Goal: Information Seeking & Learning: Check status

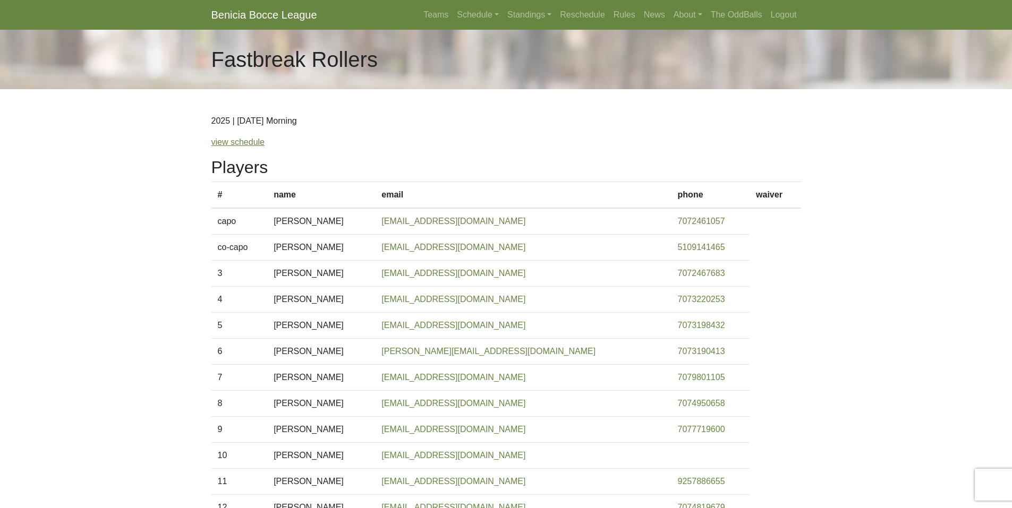
click at [388, 148] on p "view schedule" at bounding box center [506, 142] width 590 height 13
click at [529, 16] on link "Standings" at bounding box center [529, 14] width 53 height 21
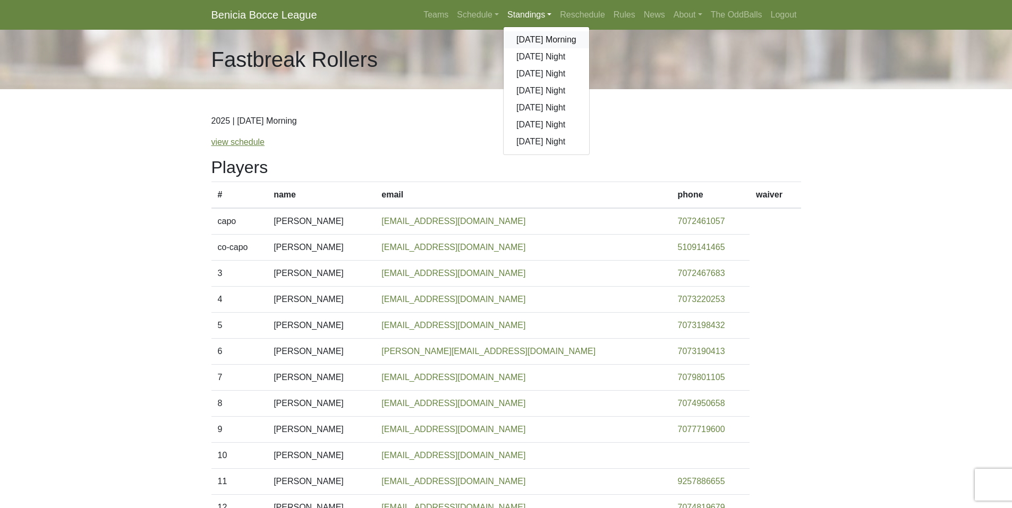
click at [529, 37] on link "[DATE] Morning" at bounding box center [546, 39] width 86 height 17
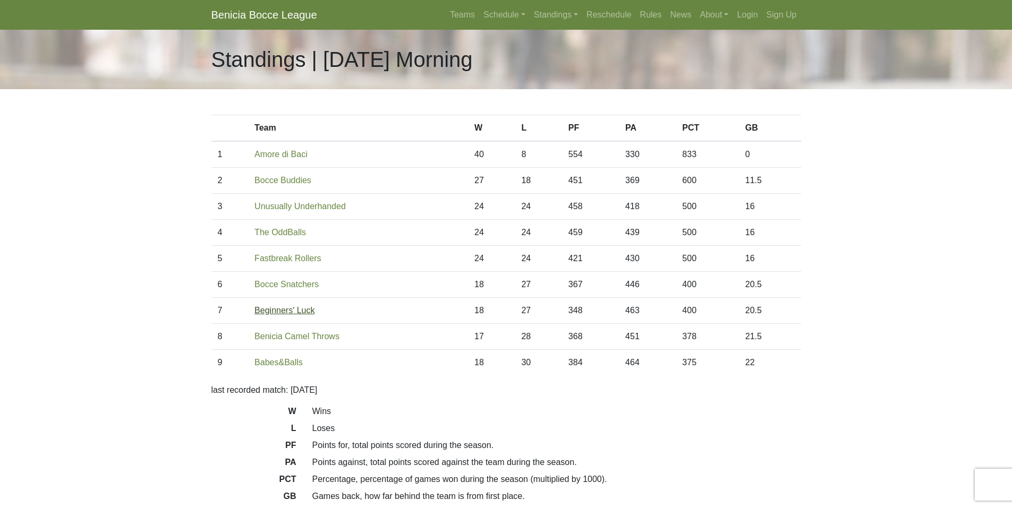
click at [291, 310] on link "Beginners' Luck" at bounding box center [284, 310] width 60 height 9
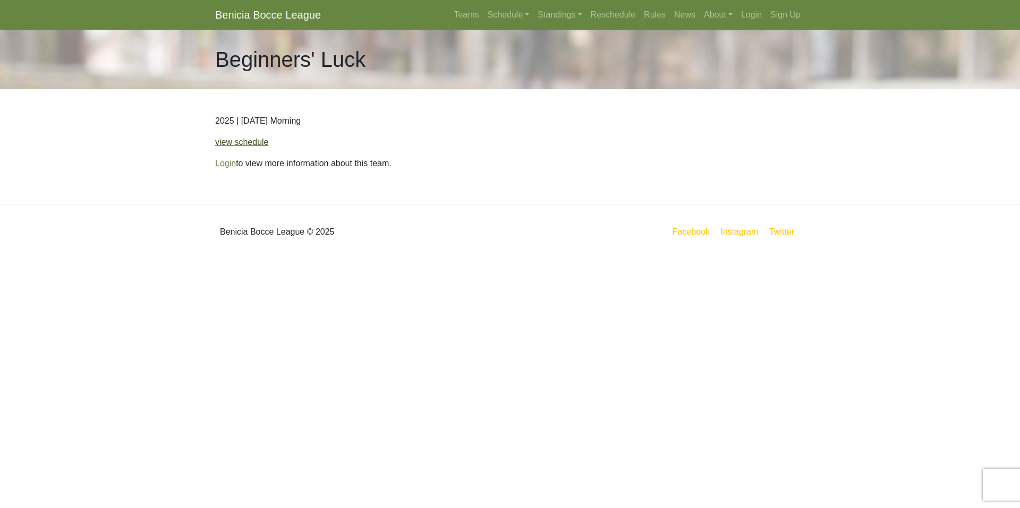
click at [243, 142] on link "view schedule" at bounding box center [242, 142] width 54 height 9
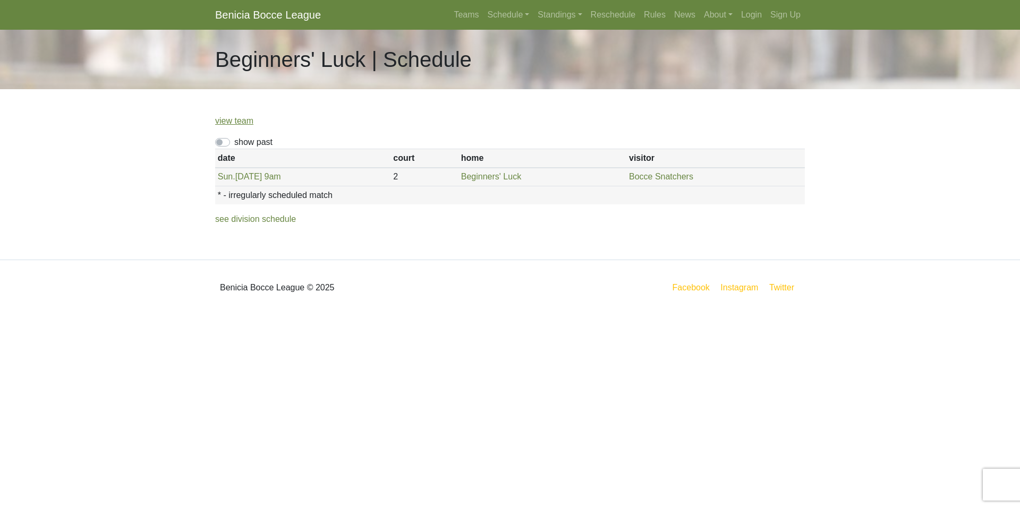
click at [238, 138] on label "show past" at bounding box center [253, 142] width 38 height 13
click at [238, 138] on input "show past" at bounding box center [237, 139] width 7 height 7
checkbox input "true"
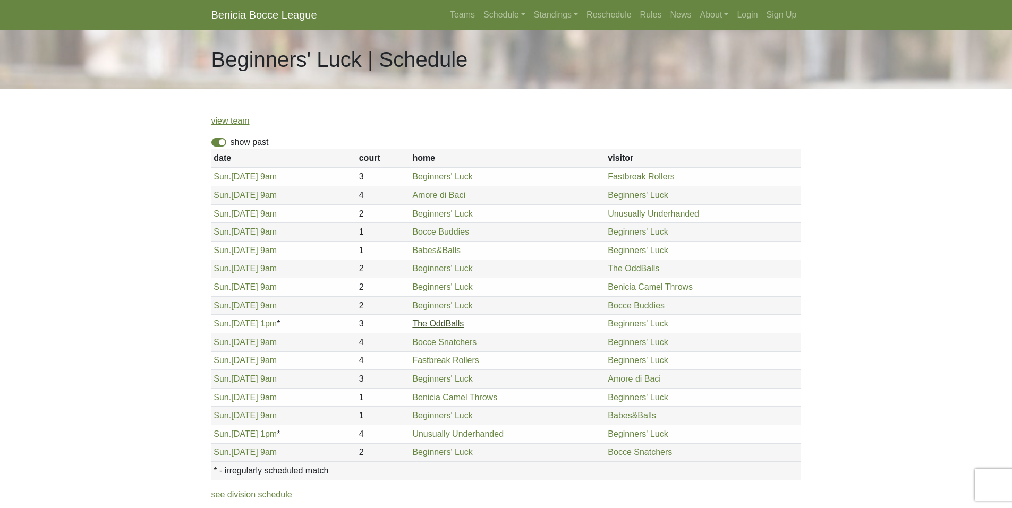
click at [424, 322] on link "The OddBalls" at bounding box center [438, 323] width 52 height 9
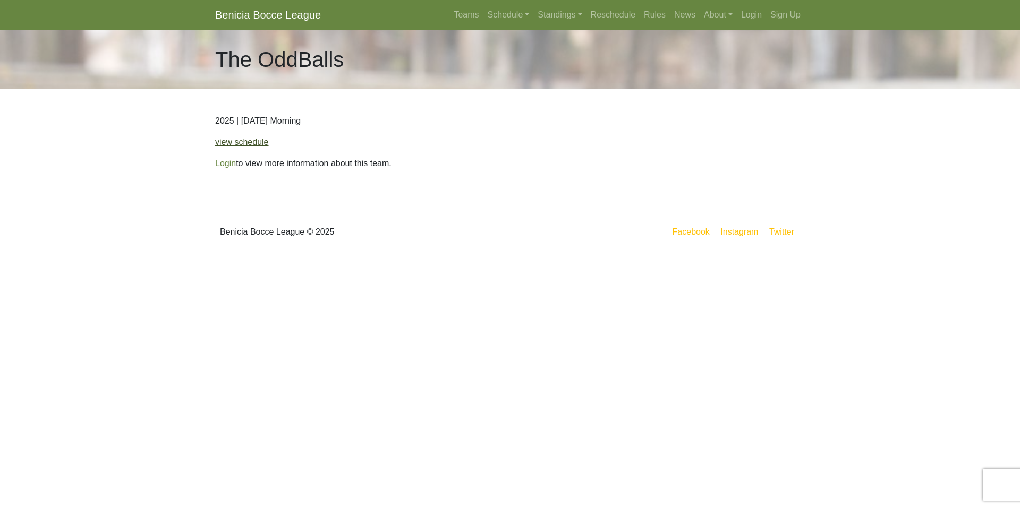
click at [243, 142] on link "view schedule" at bounding box center [242, 142] width 54 height 9
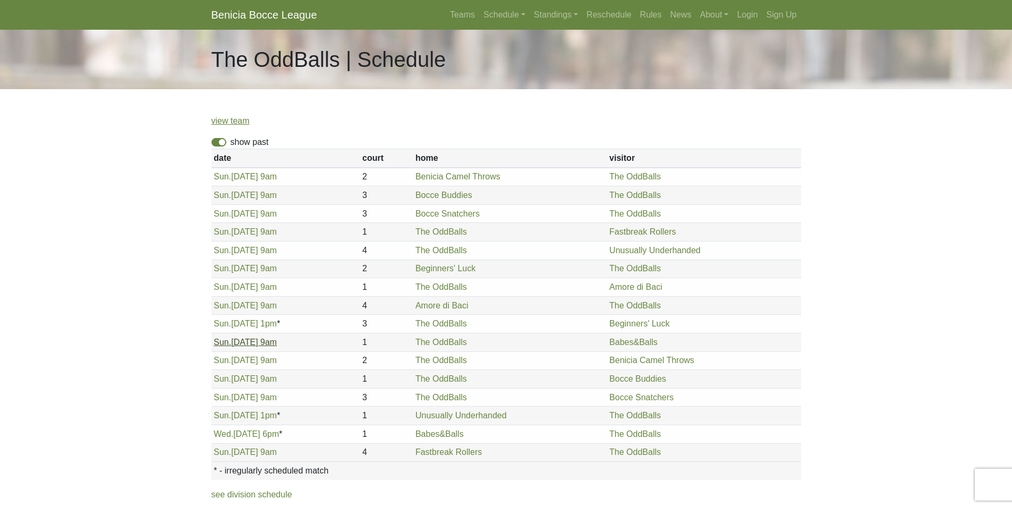
click at [250, 345] on link "Sun. 7/20, 9am" at bounding box center [244, 342] width 63 height 9
click at [225, 359] on span "Sun." at bounding box center [222, 360] width 18 height 9
click at [234, 174] on link "Sun. 4/27, 9am" at bounding box center [244, 176] width 63 height 9
click at [250, 195] on link "Sun. 5/11, 9am" at bounding box center [244, 195] width 63 height 9
click at [250, 212] on link "Sun. 5/18, 9am" at bounding box center [244, 213] width 63 height 9
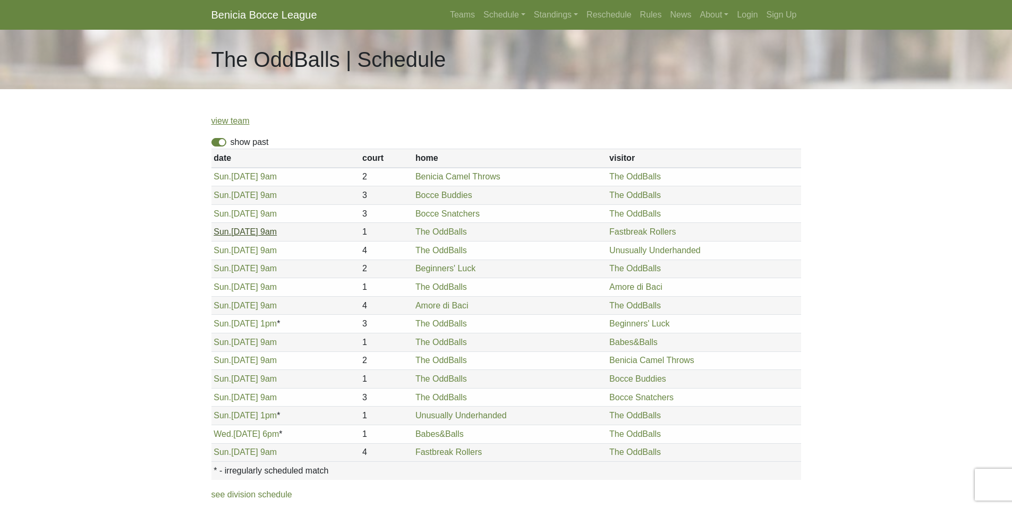
click at [255, 228] on link "Sun. 6/1, 9am" at bounding box center [244, 231] width 63 height 9
click at [247, 250] on link "Sun. 6/8, 9am" at bounding box center [244, 250] width 63 height 9
click at [251, 250] on link "Sun. 6/8, 9am" at bounding box center [244, 250] width 63 height 9
click at [249, 270] on link "Sun. 6/15, 9am" at bounding box center [244, 268] width 63 height 9
click at [243, 285] on link "Sun. 6/22, 9am" at bounding box center [244, 287] width 63 height 9
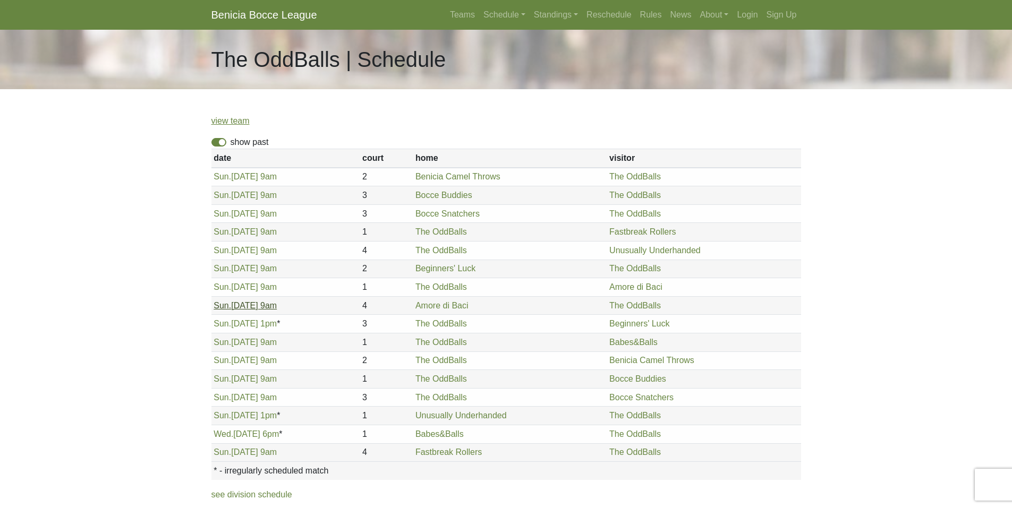
click at [249, 303] on link "Sun. 6/29, 9am" at bounding box center [244, 305] width 63 height 9
click at [254, 323] on link "Sun. 6/29, 1pm" at bounding box center [244, 323] width 63 height 9
click at [253, 340] on link "Sun. 7/20, 9am" at bounding box center [244, 342] width 63 height 9
click at [239, 360] on link "Sun. 7/27, 9am" at bounding box center [244, 360] width 63 height 9
click at [250, 377] on link "Sun. 8/10, 9am" at bounding box center [244, 378] width 63 height 9
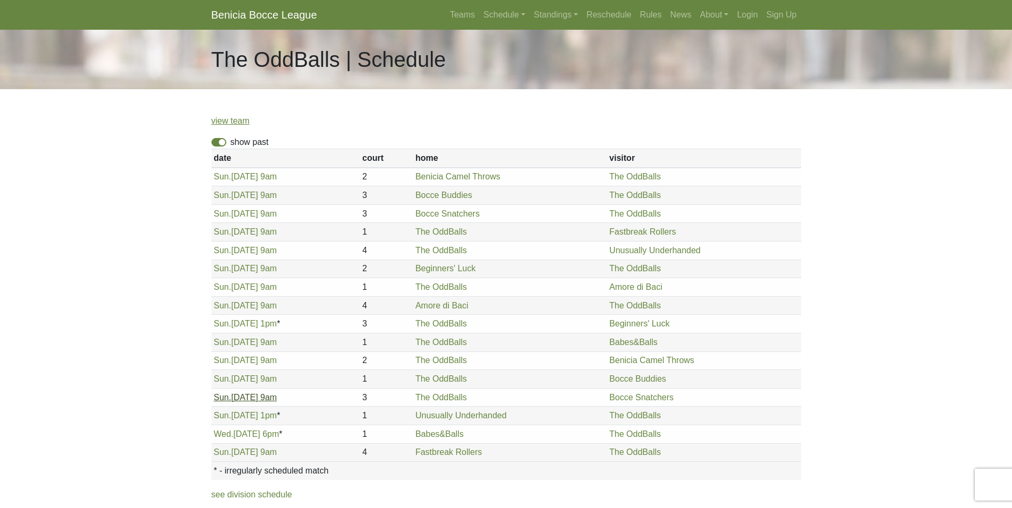
click at [260, 402] on link "Sun. 8/17, 9am" at bounding box center [244, 397] width 63 height 9
click at [250, 413] on link "Sun. 8/17, 1pm" at bounding box center [244, 415] width 63 height 9
click at [236, 433] on link "Wed. 8/20, 6pm" at bounding box center [245, 434] width 65 height 9
click at [258, 454] on link "Sun. 8/24, 9am" at bounding box center [244, 452] width 63 height 9
click at [247, 327] on link "Sun. 6/29, 1pm" at bounding box center [244, 323] width 63 height 9
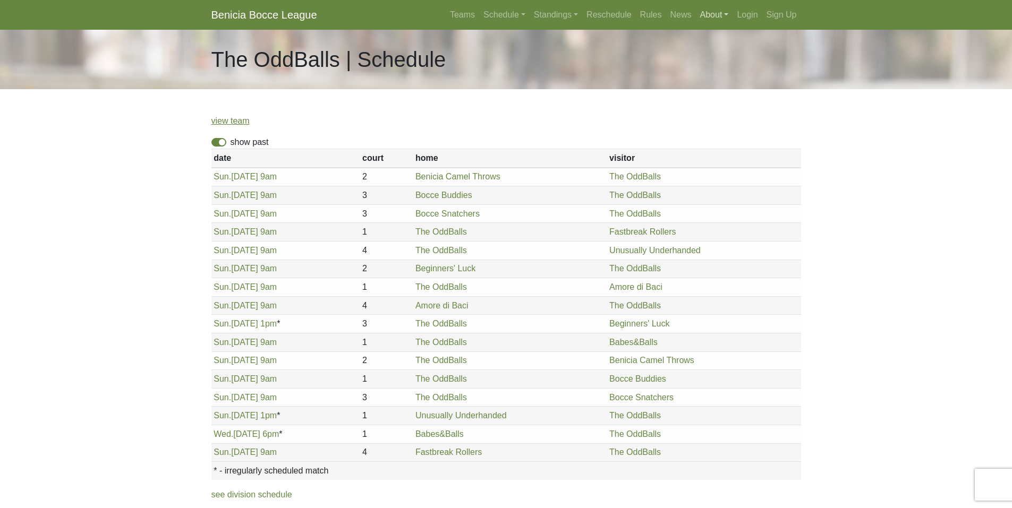
click at [707, 14] on link "About" at bounding box center [714, 14] width 37 height 21
click at [720, 110] on link "FAQ" at bounding box center [738, 107] width 84 height 17
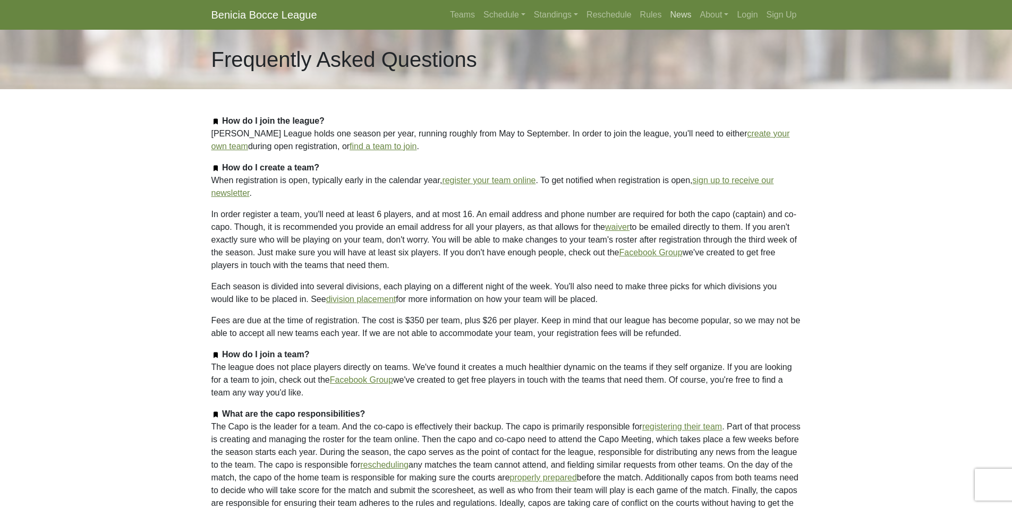
click at [676, 14] on link "News" at bounding box center [681, 14] width 30 height 21
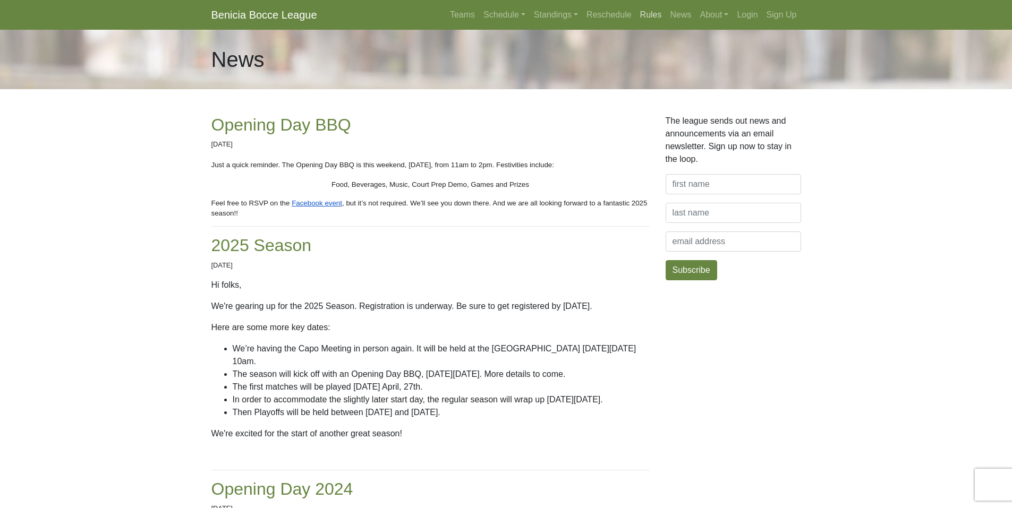
click at [650, 14] on link "Rules" at bounding box center [651, 14] width 30 height 21
click at [511, 14] on link "Schedule" at bounding box center [504, 14] width 50 height 21
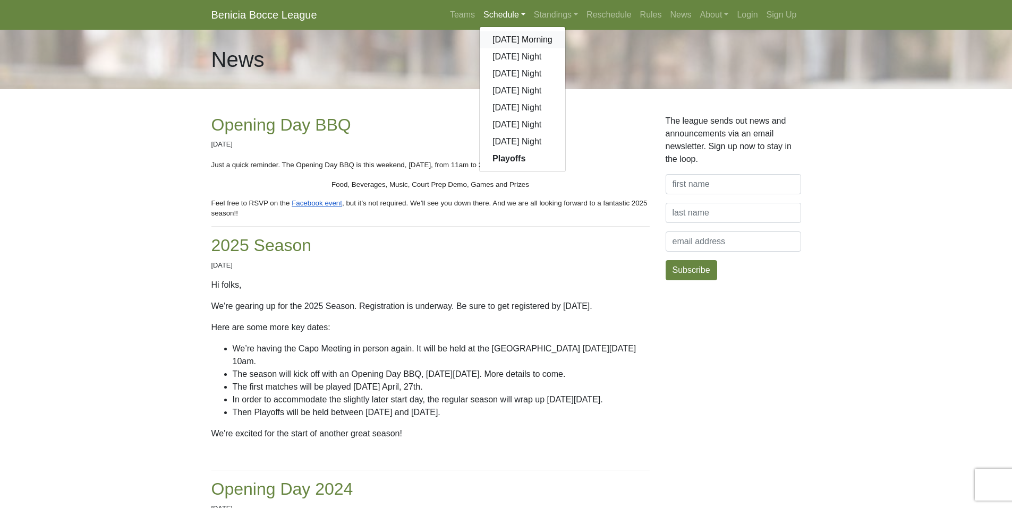
click at [503, 42] on link "[DATE] Morning" at bounding box center [523, 39] width 86 height 17
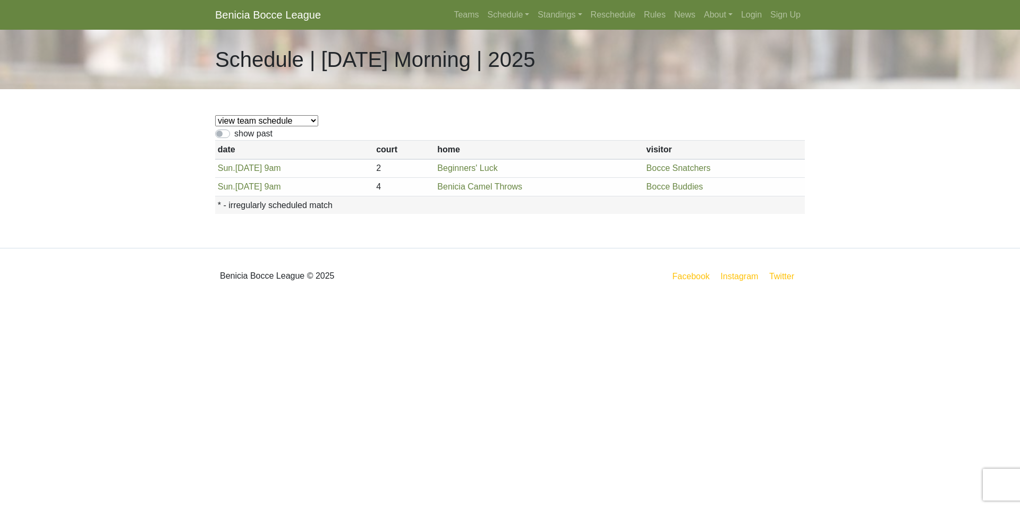
click at [247, 136] on label "show past" at bounding box center [253, 133] width 38 height 13
click at [241, 134] on input "show past" at bounding box center [237, 130] width 7 height 7
checkbox input "true"
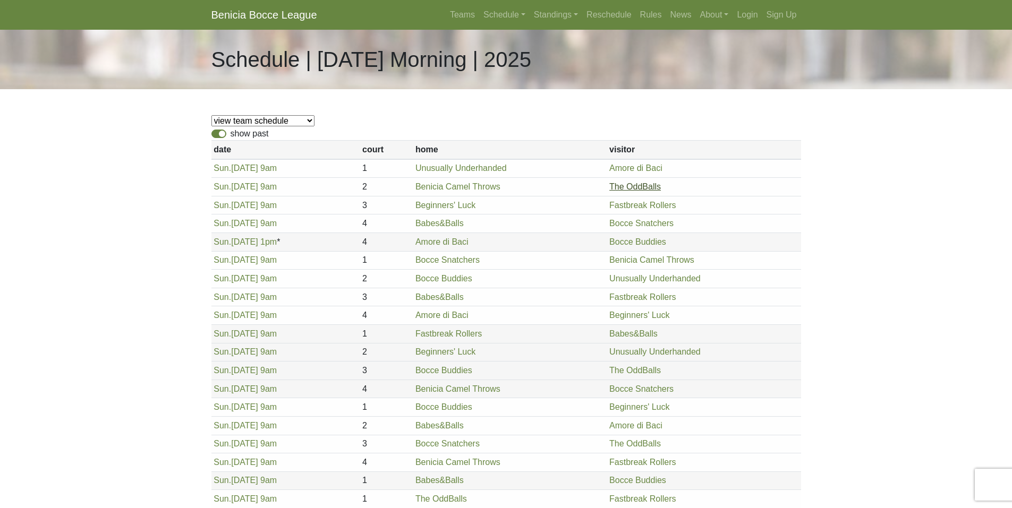
click at [636, 189] on link "The OddBalls" at bounding box center [635, 186] width 52 height 9
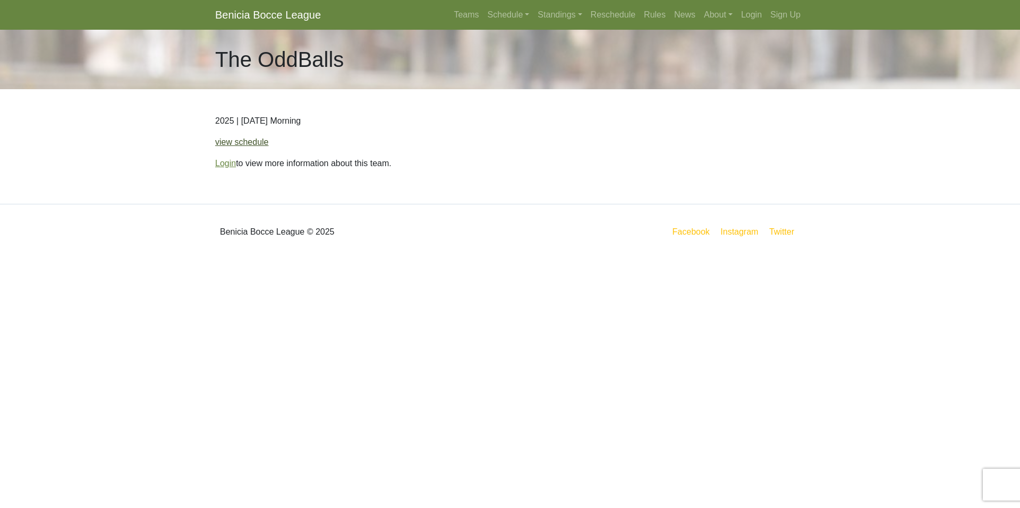
click at [237, 140] on link "view schedule" at bounding box center [242, 142] width 54 height 9
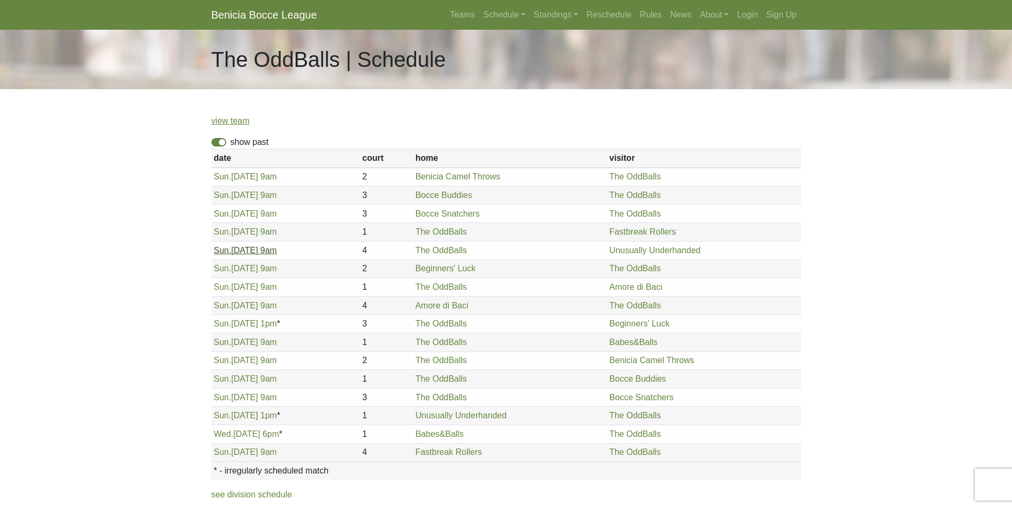
click at [233, 249] on link "Sun. 6/8, 9am" at bounding box center [244, 250] width 63 height 9
click at [249, 415] on link "Sun. 8/17, 1pm" at bounding box center [244, 415] width 63 height 9
